Goal: Complete application form

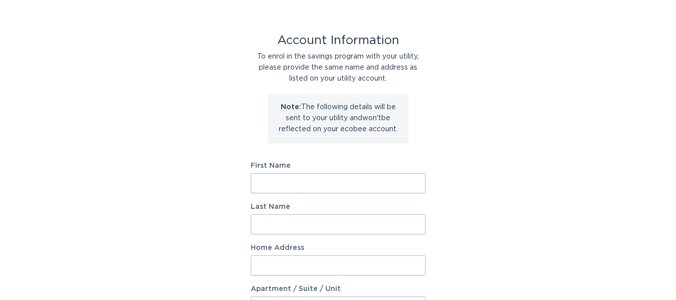
scroll to position [50, 0]
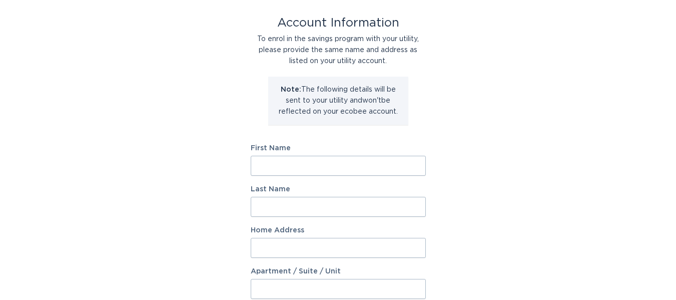
click at [355, 168] on input "First Name" at bounding box center [338, 166] width 175 height 20
type input "[PERSON_NAME]"
type input "5"
type input "[STREET_ADDRESS]"
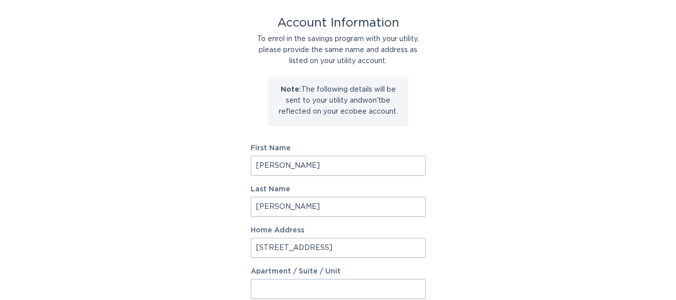
scroll to position [230, 0]
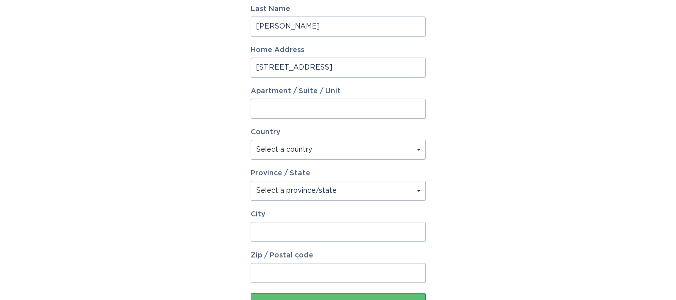
select select "US"
select select "CA"
type input "BODFISH"
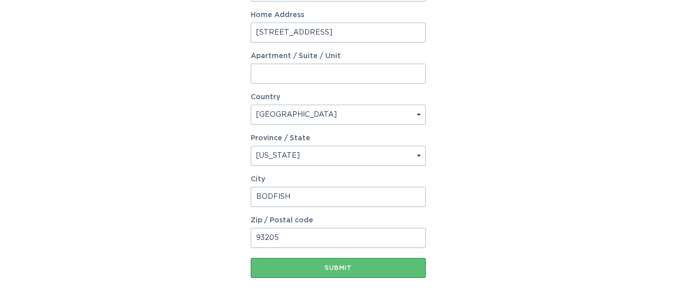
scroll to position [309, 0]
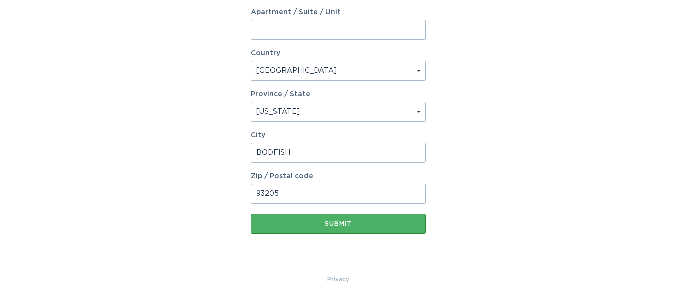
type input "93205"
click at [346, 219] on button "Submit" at bounding box center [338, 224] width 175 height 20
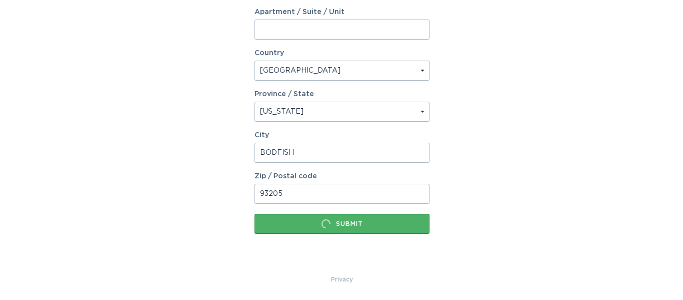
scroll to position [0, 0]
